Goal: Task Accomplishment & Management: Use online tool/utility

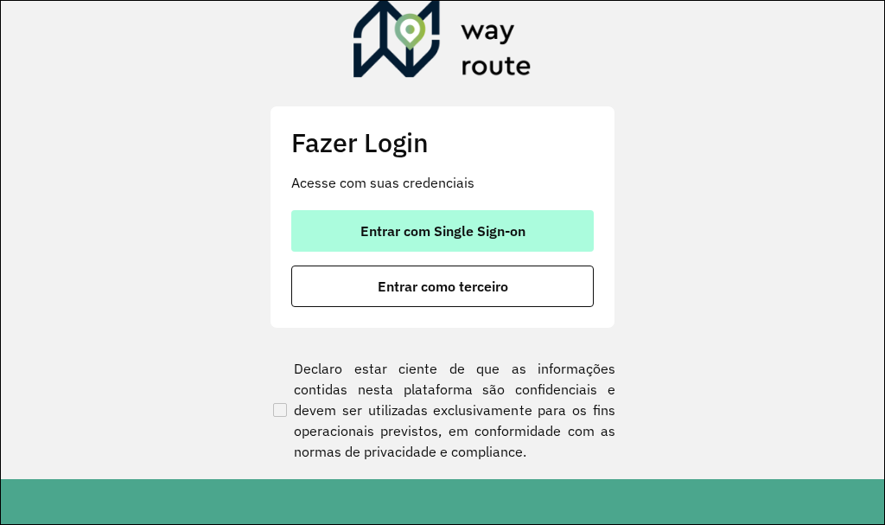
click at [439, 234] on span "Entrar com Single Sign-on" at bounding box center [443, 231] width 165 height 14
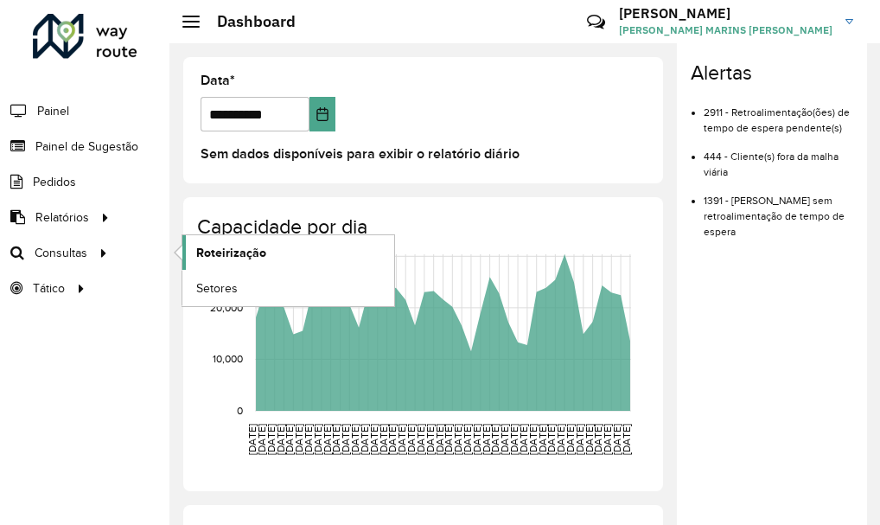
click at [251, 256] on span "Roteirização" at bounding box center [231, 253] width 70 height 18
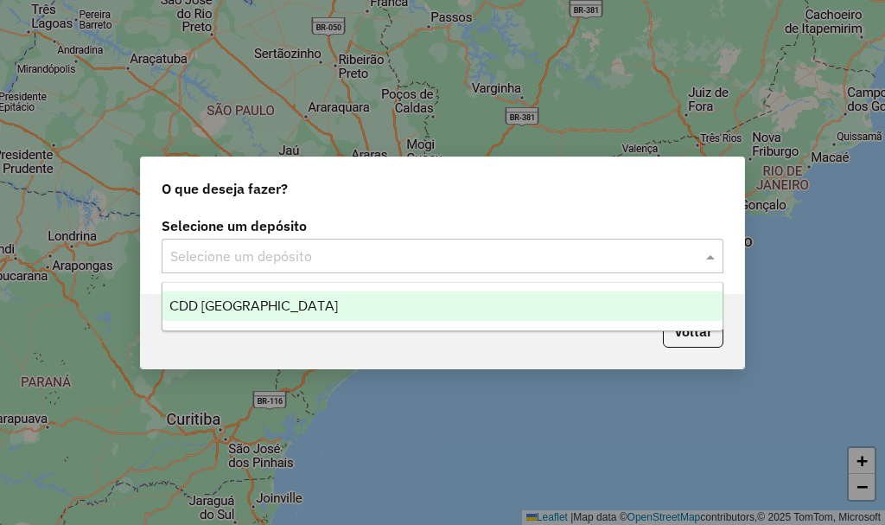
click at [654, 252] on input "text" at bounding box center [425, 256] width 510 height 21
click at [203, 311] on span "CDD [GEOGRAPHIC_DATA]" at bounding box center [253, 305] width 169 height 15
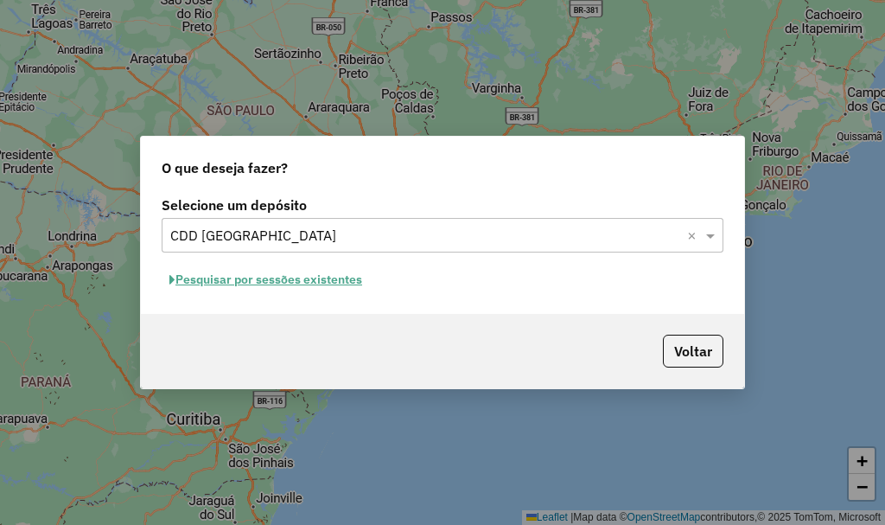
click at [241, 275] on button "Pesquisar por sessões existentes" at bounding box center [266, 279] width 208 height 27
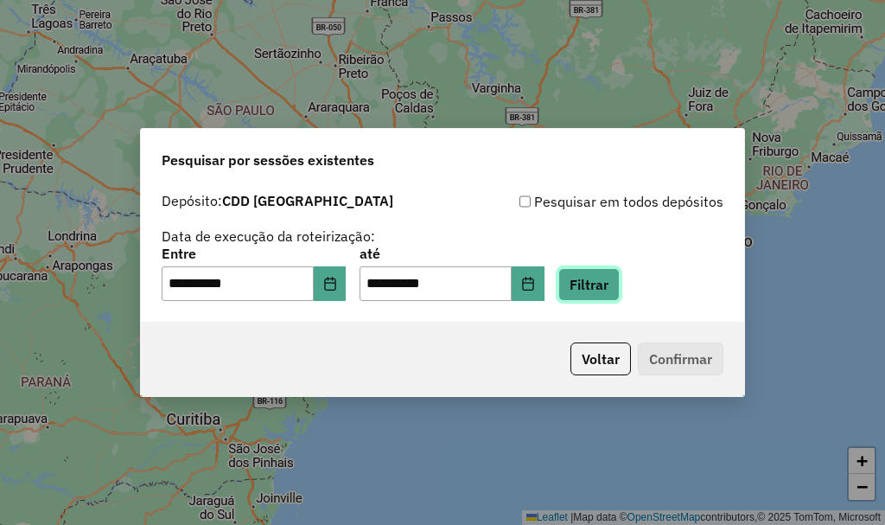
click at [616, 281] on button "Filtrar" at bounding box center [588, 284] width 61 height 33
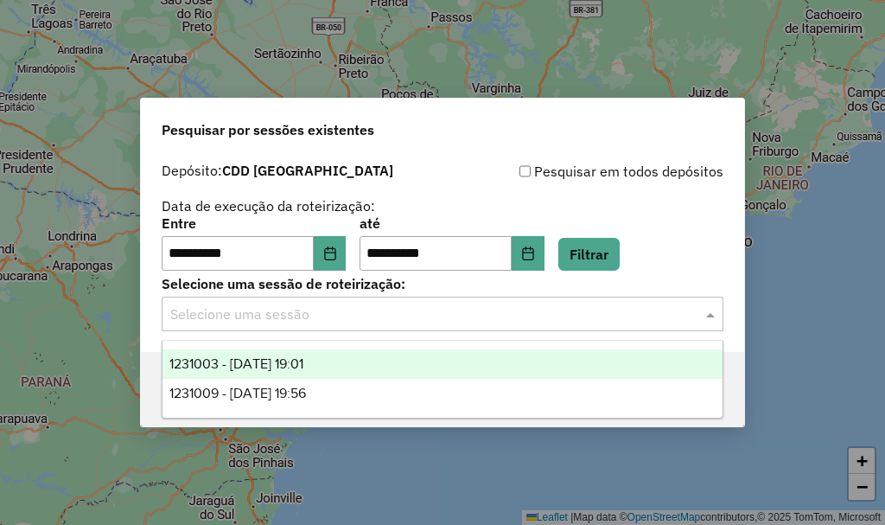
click at [283, 309] on input "text" at bounding box center [425, 314] width 510 height 21
click at [252, 362] on span "1231003 - 18/08/2025 19:01" at bounding box center [236, 363] width 134 height 15
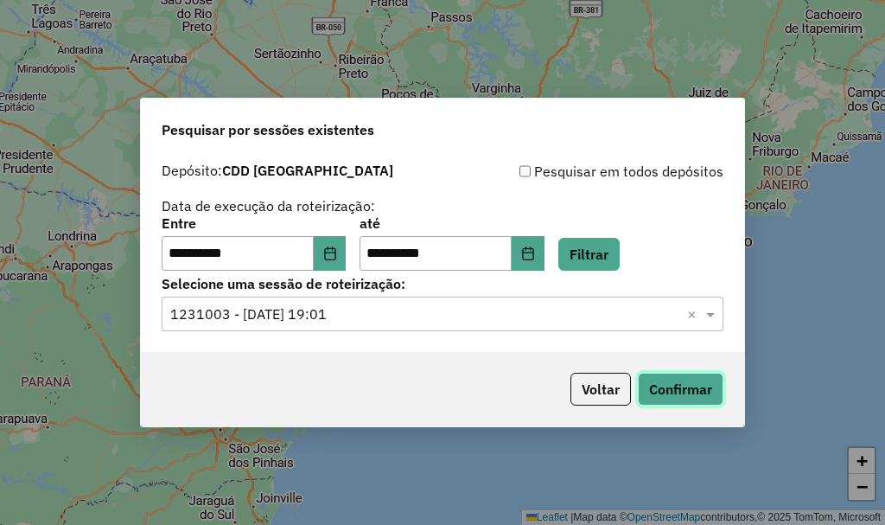
click at [670, 393] on button "Confirmar" at bounding box center [681, 389] width 86 height 33
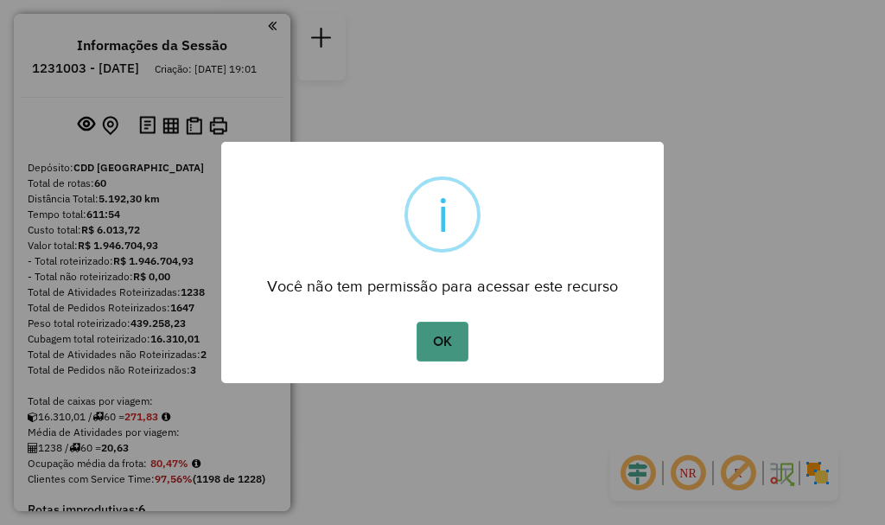
click at [440, 334] on button "OK" at bounding box center [442, 342] width 51 height 40
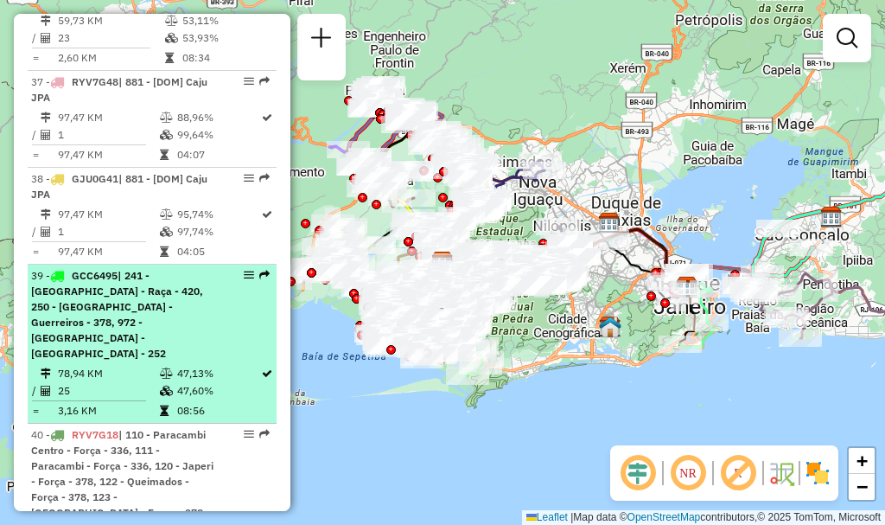
scroll to position [4582, 0]
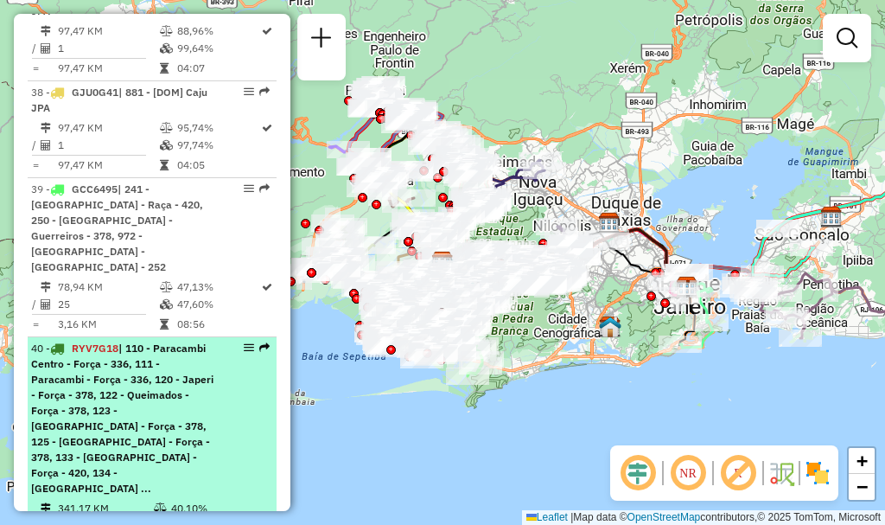
click at [92, 368] on span "| 110 - Paracambi Centro - Força - 336, 111 - Paracambi - Força - 336, 120 - Ja…" at bounding box center [122, 417] width 182 height 153
select select "**********"
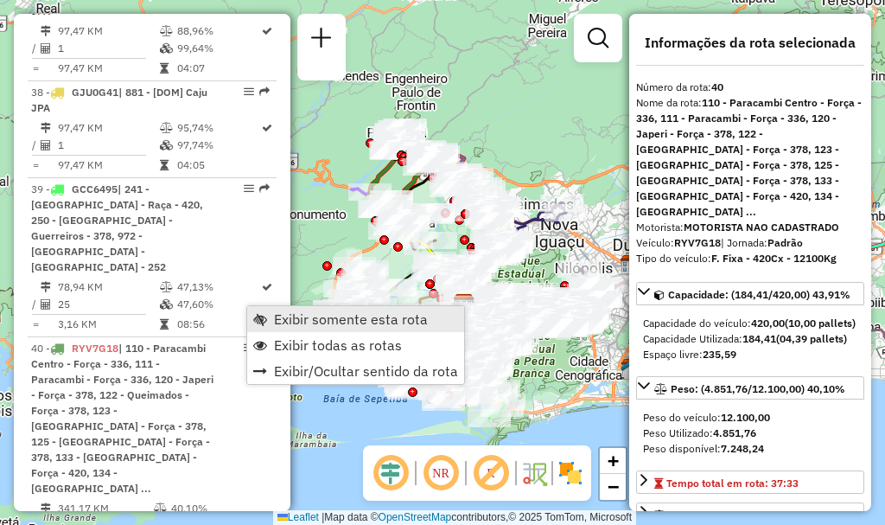
click at [265, 321] on span "Exibir somente esta rota" at bounding box center [260, 319] width 14 height 14
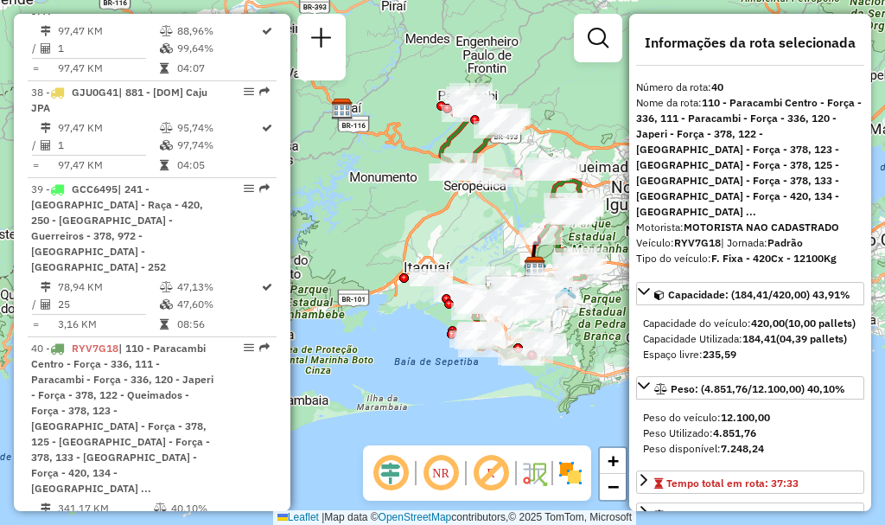
drag, startPoint x: 444, startPoint y: 111, endPoint x: 515, endPoint y: 73, distance: 80.0
click at [515, 73] on div "Janela de atendimento Grade de atendimento Capacidade Transportadoras Veículos …" at bounding box center [442, 262] width 885 height 525
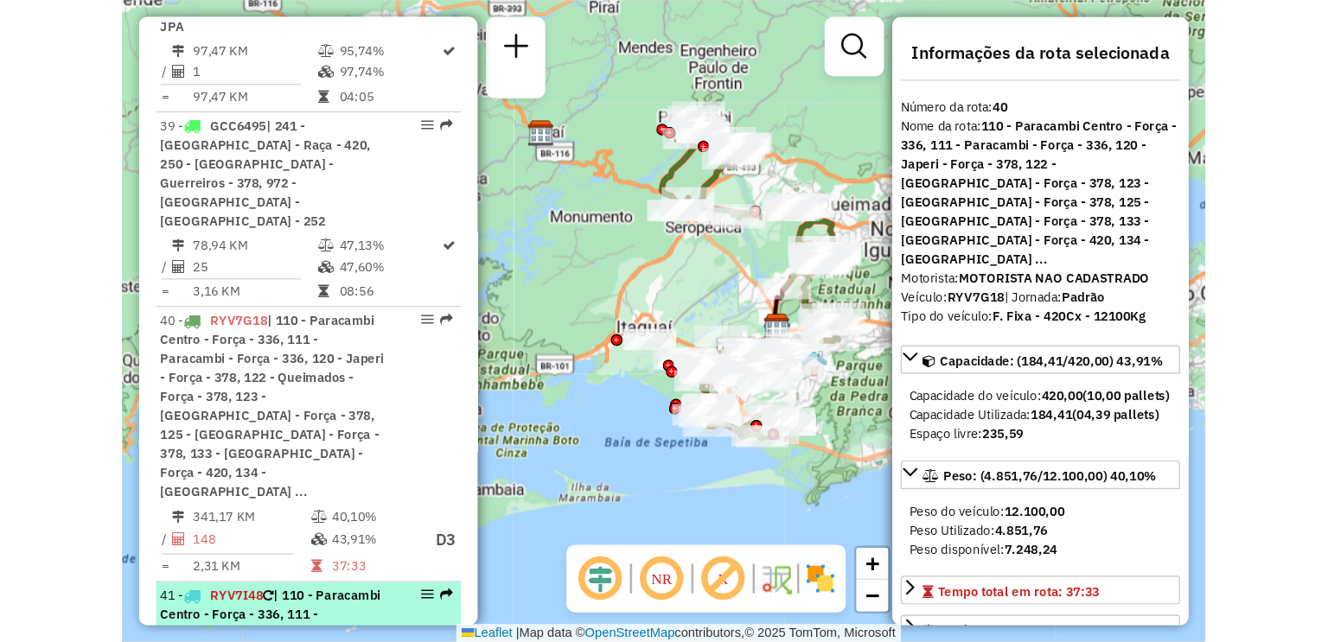
scroll to position [4755, 0]
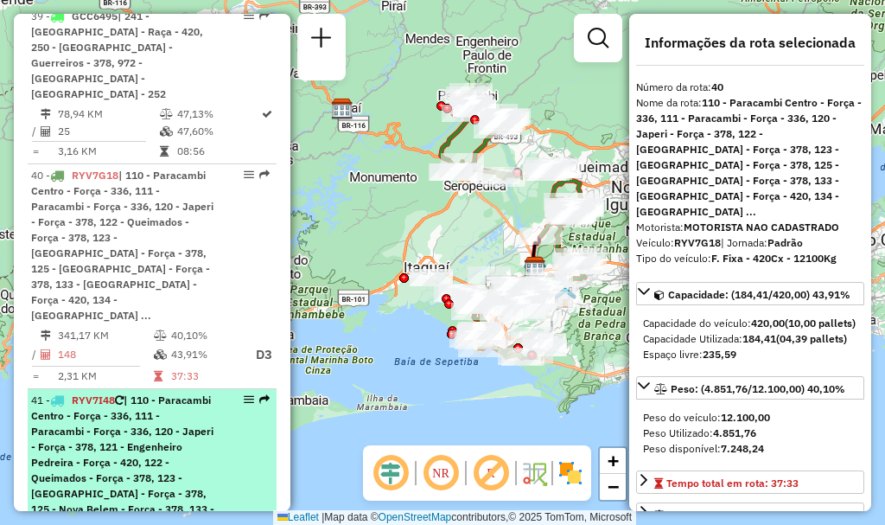
drag, startPoint x: 174, startPoint y: 368, endPoint x: 220, endPoint y: 347, distance: 51.4
click at [175, 393] on span "| 110 - Paracambi Centro - Força - 336, 111 - Paracambi - Força - 336, 120 - Ja…" at bounding box center [122, 461] width 183 height 137
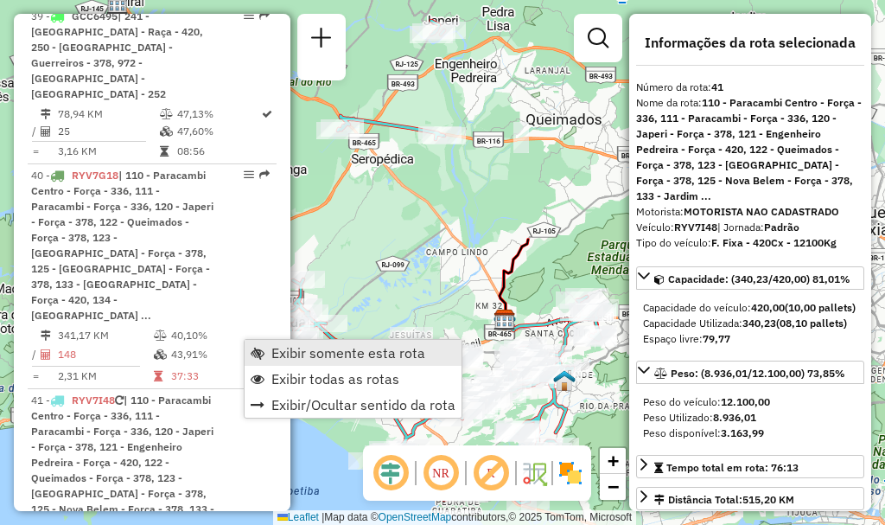
click at [281, 359] on span "Exibir somente esta rota" at bounding box center [348, 353] width 154 height 14
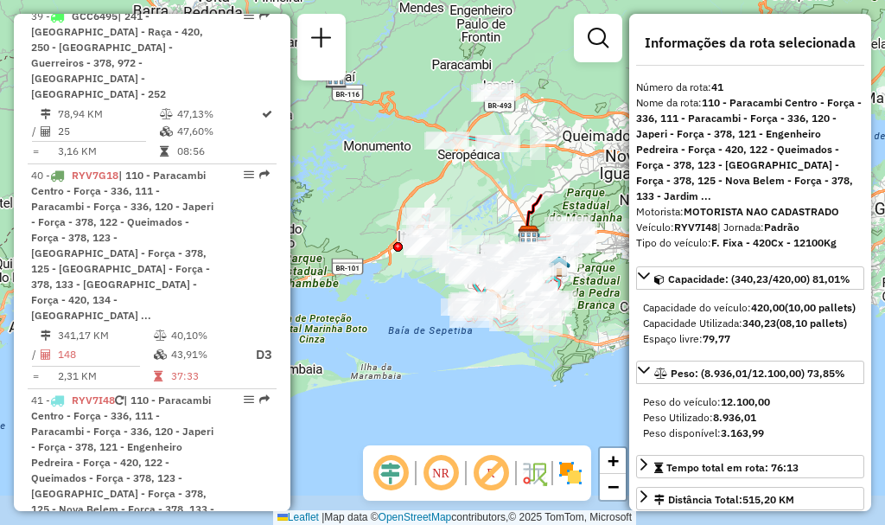
drag, startPoint x: 369, startPoint y: 393, endPoint x: 404, endPoint y: 369, distance: 42.2
click at [404, 369] on div "Janela de atendimento Grade de atendimento Capacidade Transportadoras Veículos …" at bounding box center [442, 262] width 885 height 525
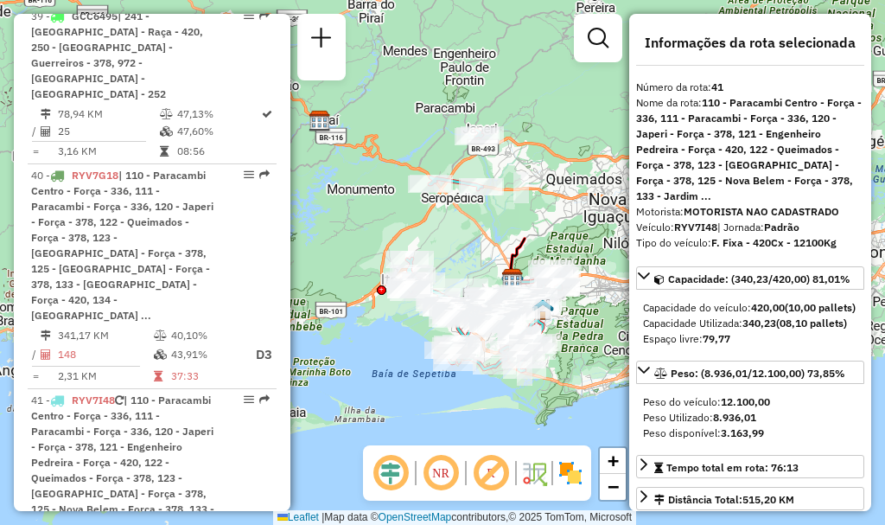
drag, startPoint x: 472, startPoint y: 158, endPoint x: 446, endPoint y: 222, distance: 69.0
click at [446, 222] on div "Janela de atendimento Grade de atendimento Capacidade Transportadoras Veículos …" at bounding box center [442, 262] width 885 height 525
